Goal: Navigation & Orientation: Find specific page/section

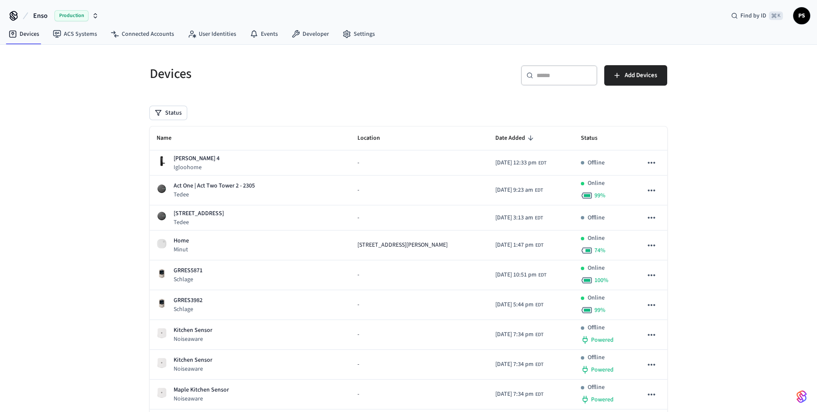
click at [158, 35] on link "Connected Accounts" at bounding box center [142, 33] width 77 height 15
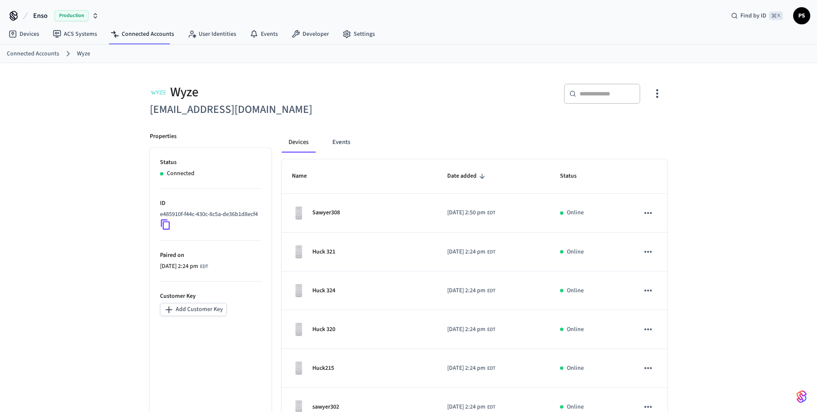
scroll to position [134, 0]
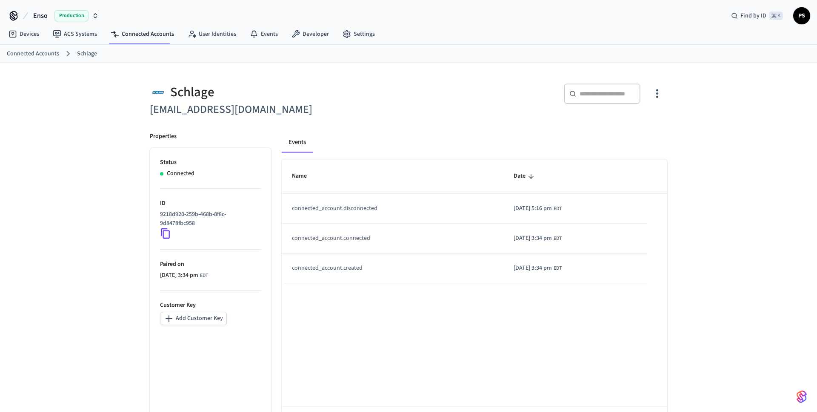
scroll to position [36, 0]
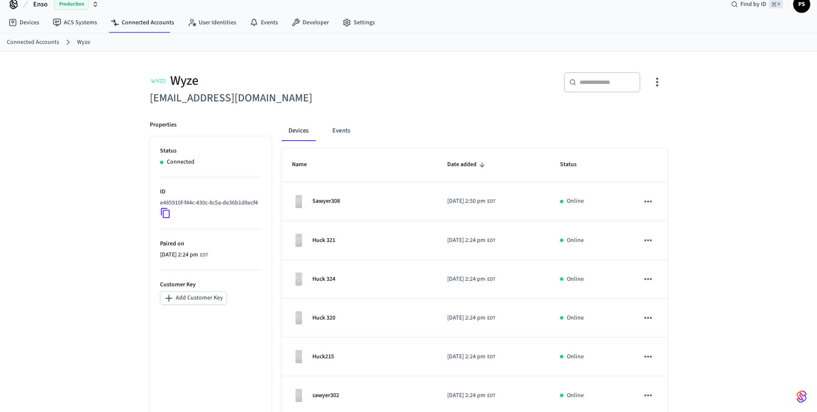
scroll to position [11, 0]
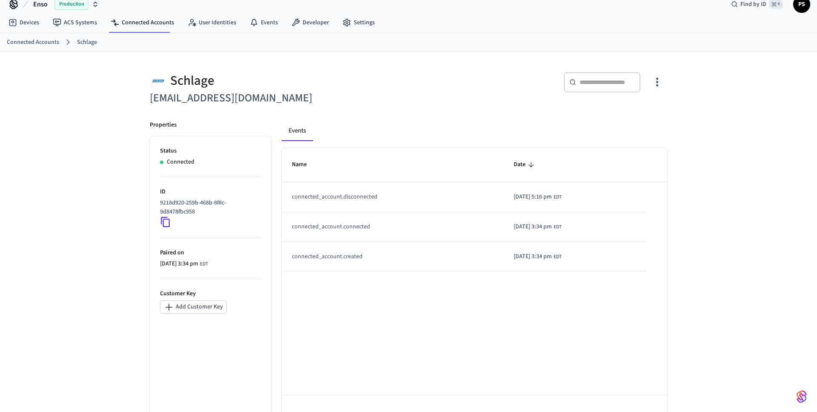
scroll to position [11, 0]
